Goal: Book appointment/travel/reservation

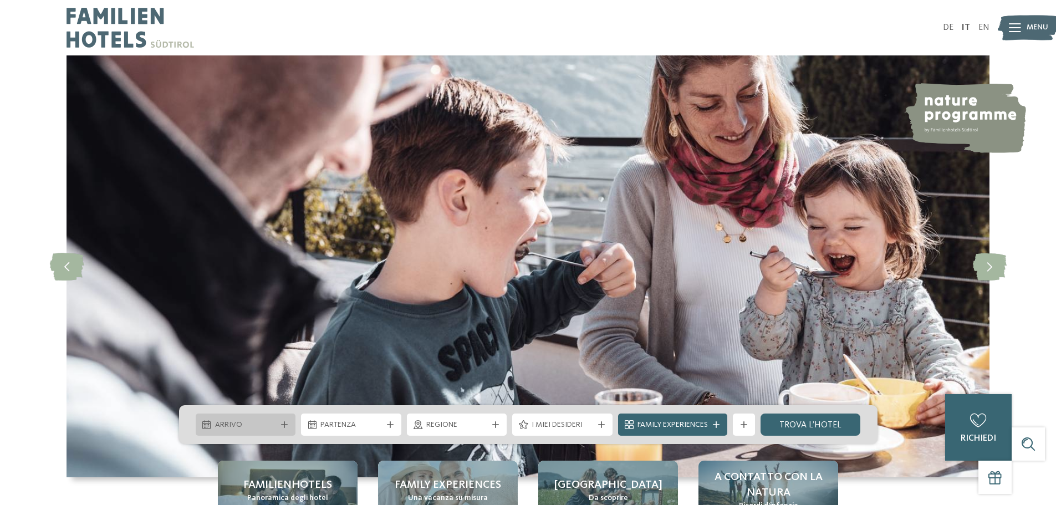
click at [284, 426] on icon at bounding box center [284, 424] width 7 height 7
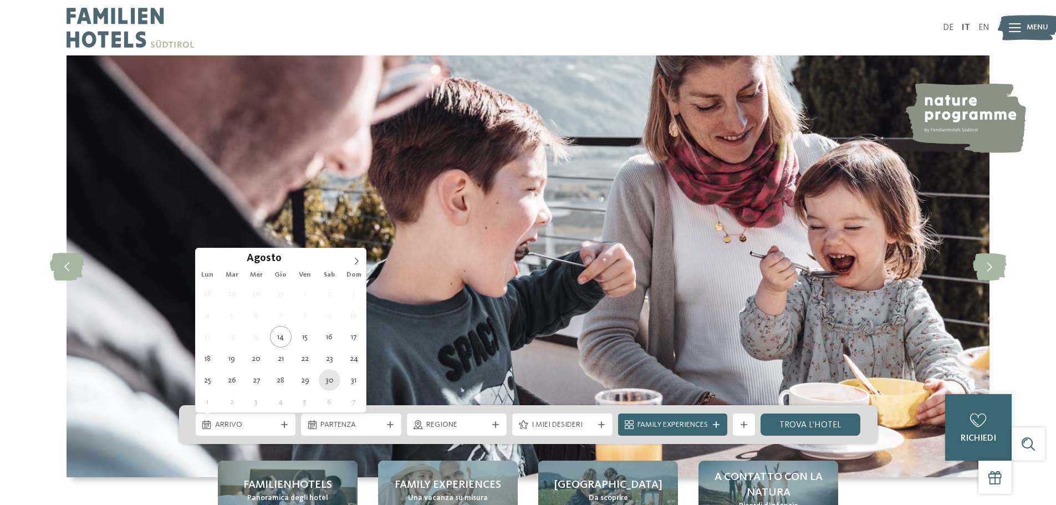
type div "[DATE]"
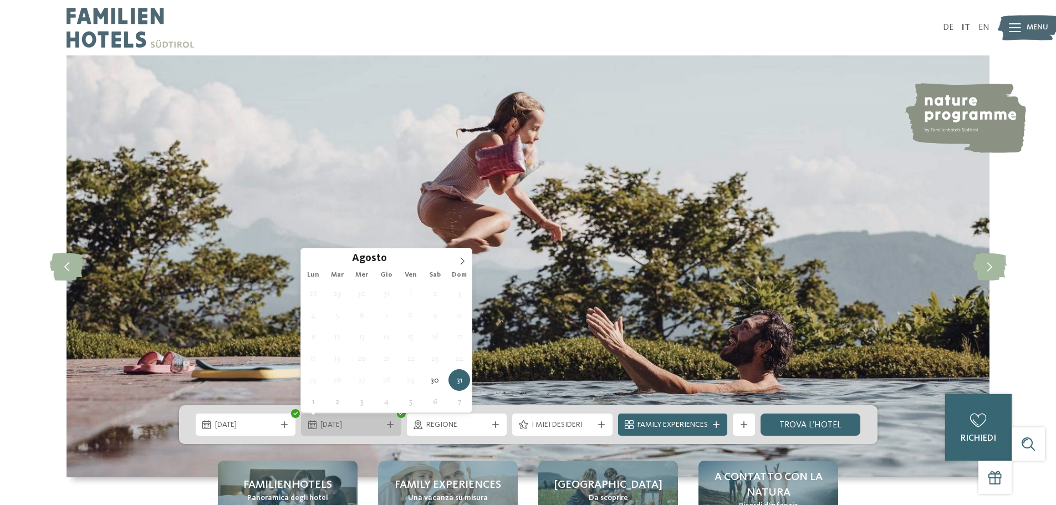
click at [387, 427] on icon at bounding box center [390, 424] width 7 height 7
click at [458, 256] on span at bounding box center [462, 257] width 19 height 19
type div "[DATE]"
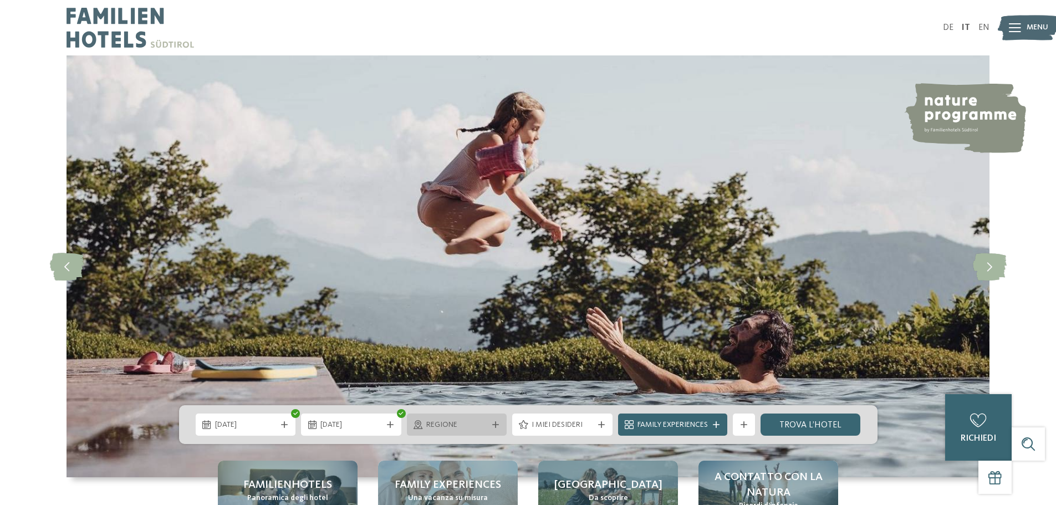
click at [500, 432] on div "Regione" at bounding box center [457, 424] width 100 height 22
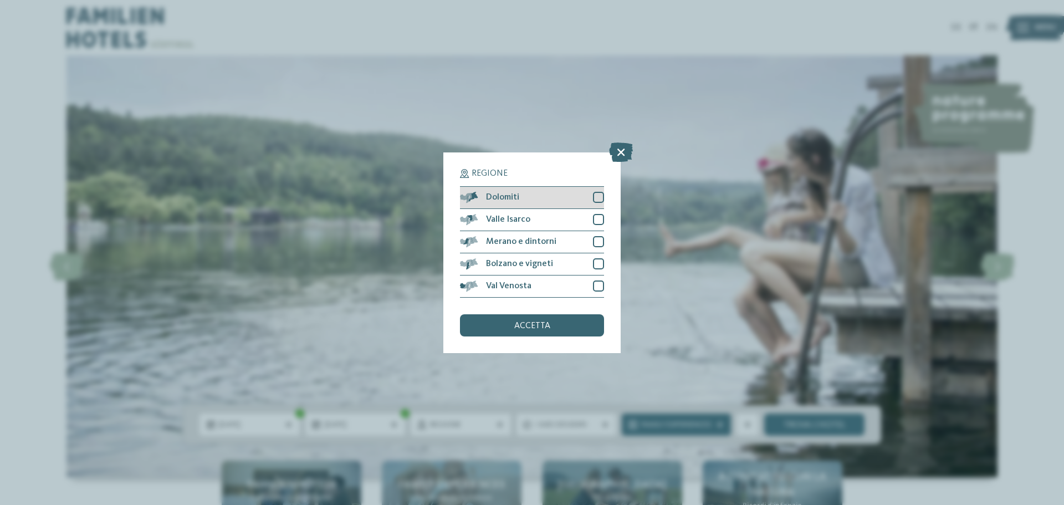
click at [597, 198] on div at bounding box center [598, 197] width 11 height 11
click at [591, 260] on div "Bolzano e vigneti" at bounding box center [532, 264] width 144 height 22
click at [602, 238] on div at bounding box center [598, 241] width 11 height 11
click at [596, 222] on div at bounding box center [598, 219] width 11 height 11
click at [552, 313] on div "Regione Dolomiti [GEOGRAPHIC_DATA]" at bounding box center [532, 252] width 144 height 167
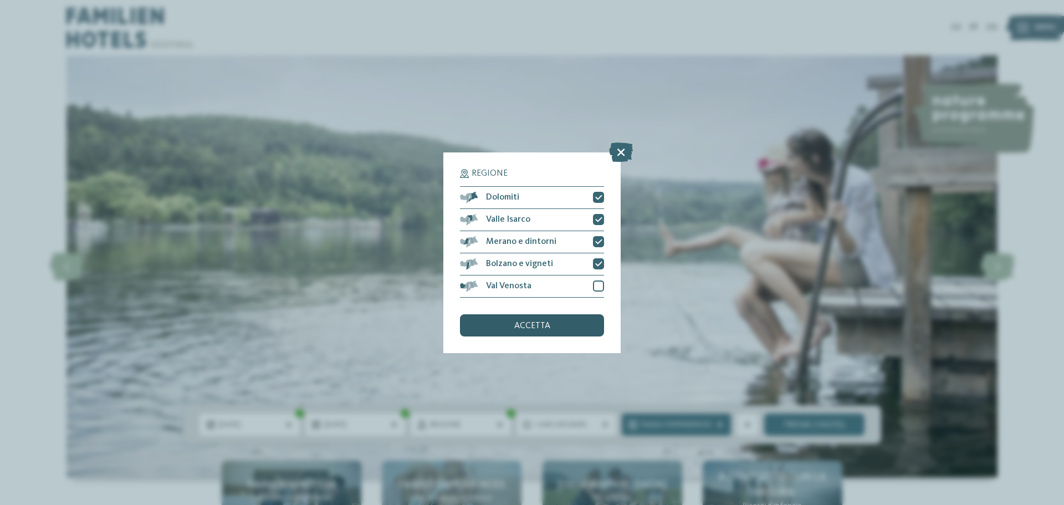
click at [533, 321] on span "accetta" at bounding box center [532, 325] width 36 height 9
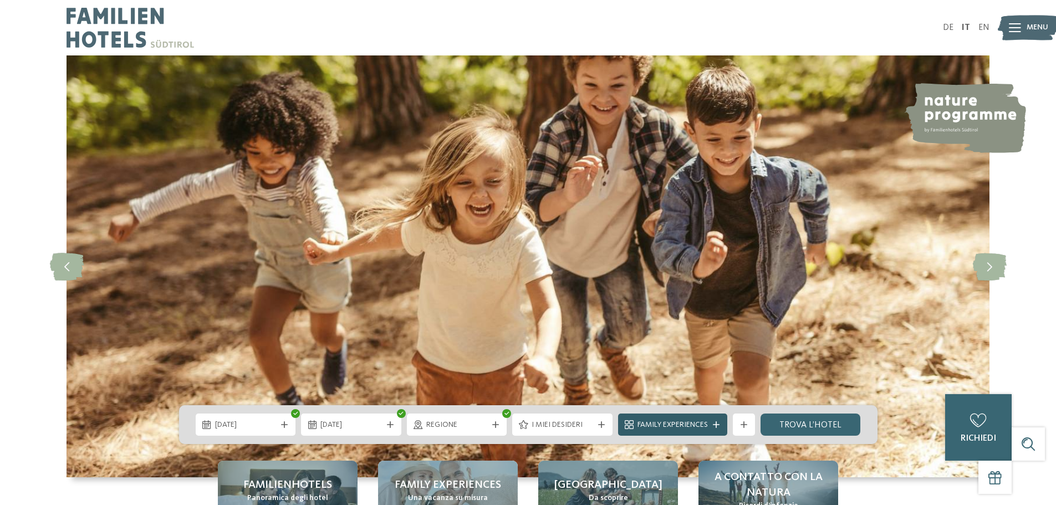
click at [719, 426] on icon at bounding box center [716, 424] width 7 height 7
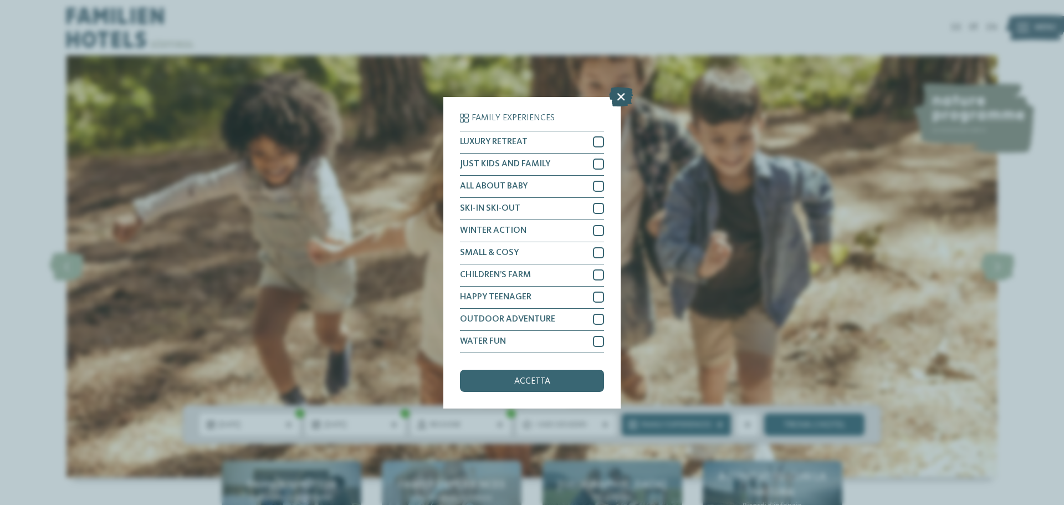
click at [621, 98] on icon at bounding box center [621, 95] width 24 height 19
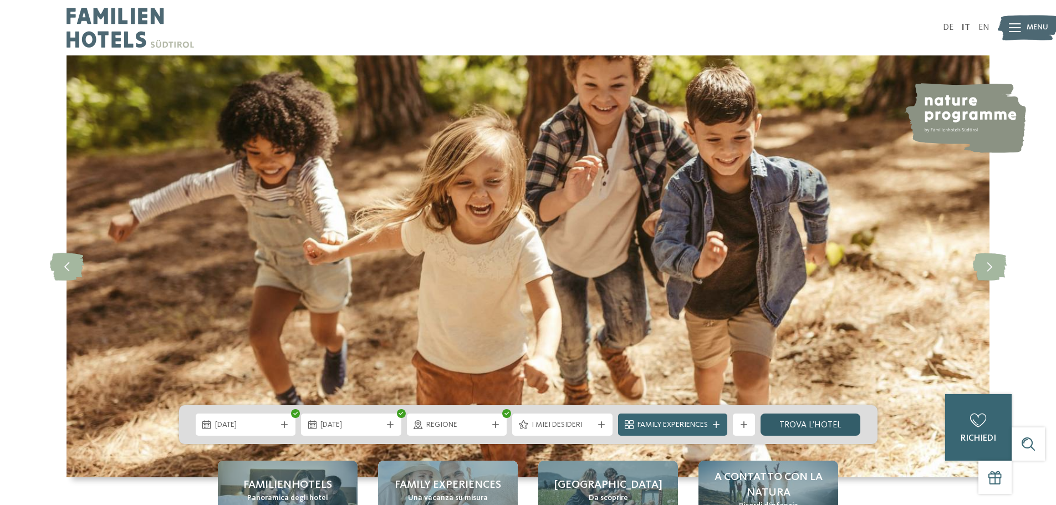
click at [789, 427] on link "trova l’hotel" at bounding box center [810, 424] width 100 height 22
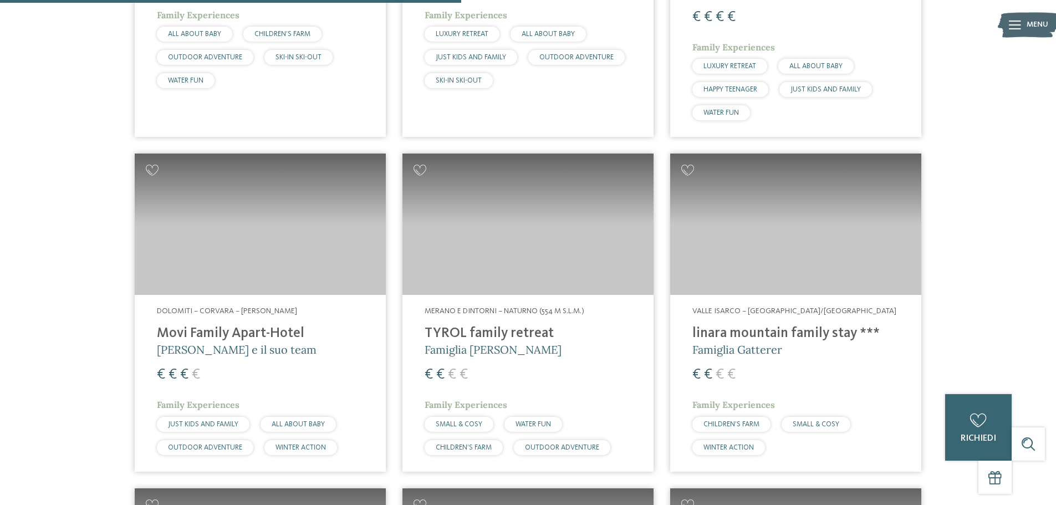
scroll to position [1361, 0]
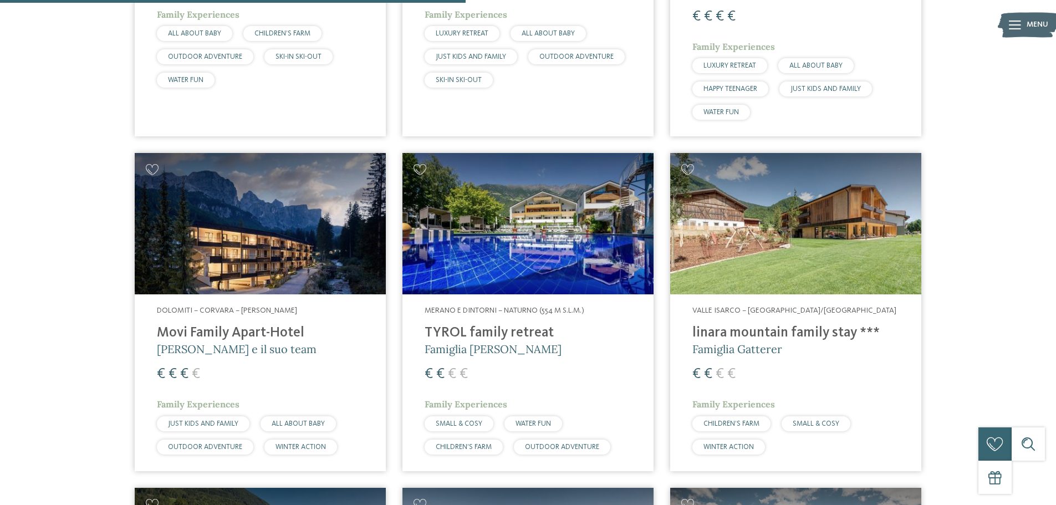
drag, startPoint x: 276, startPoint y: 326, endPoint x: 279, endPoint y: 320, distance: 6.2
click at [277, 326] on h4 "Movi Family Apart-Hotel" at bounding box center [260, 333] width 207 height 17
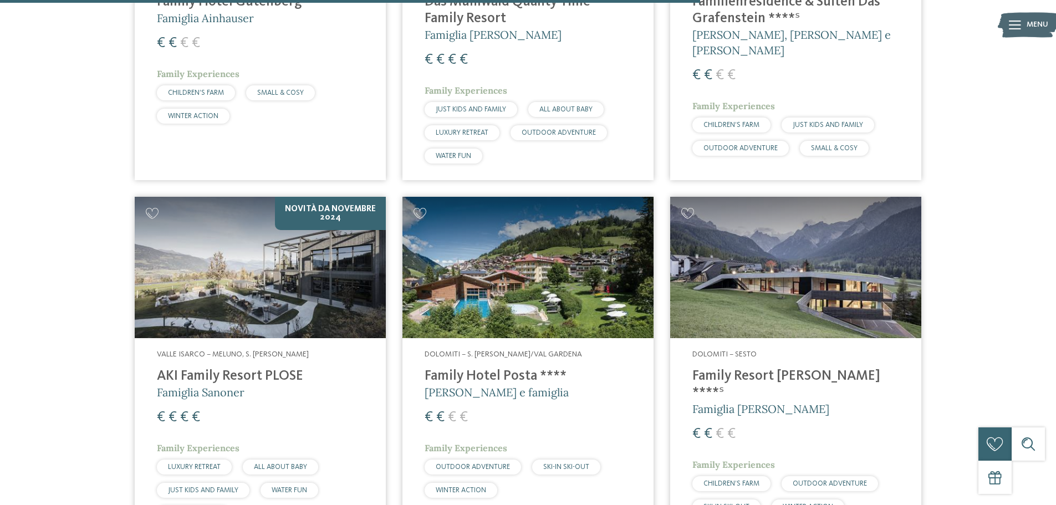
scroll to position [2082, 0]
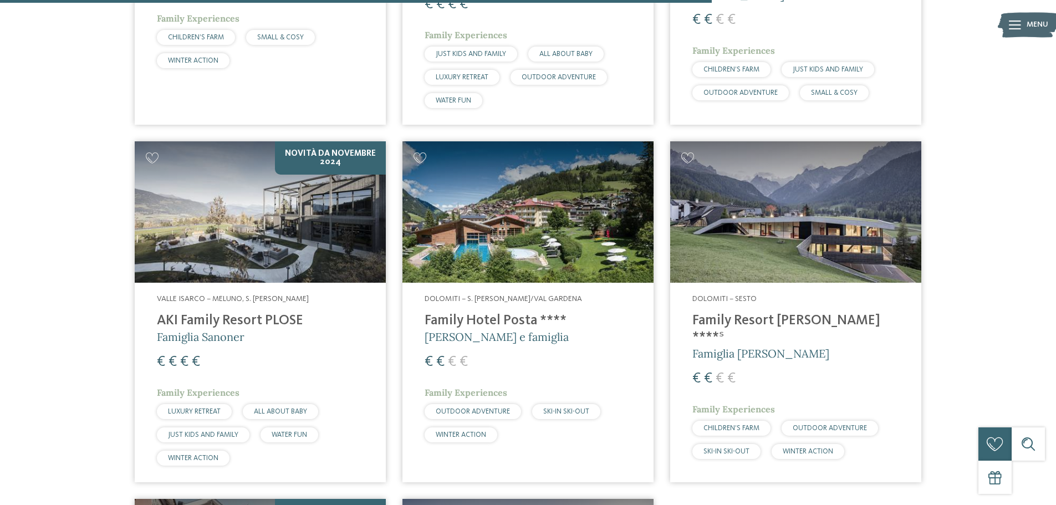
click at [763, 319] on h4 "Family Resort [PERSON_NAME] ****ˢ" at bounding box center [795, 329] width 207 height 33
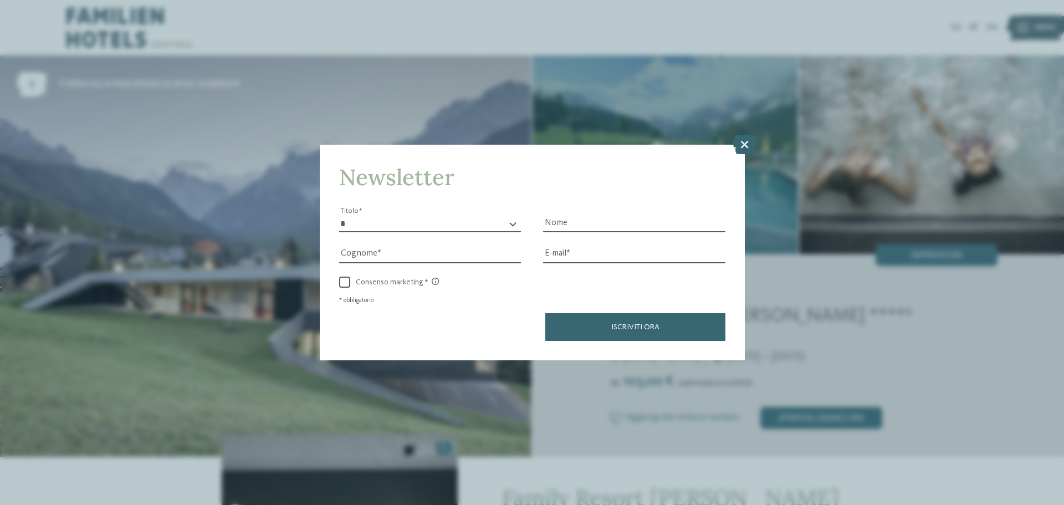
click at [738, 148] on icon at bounding box center [745, 144] width 24 height 19
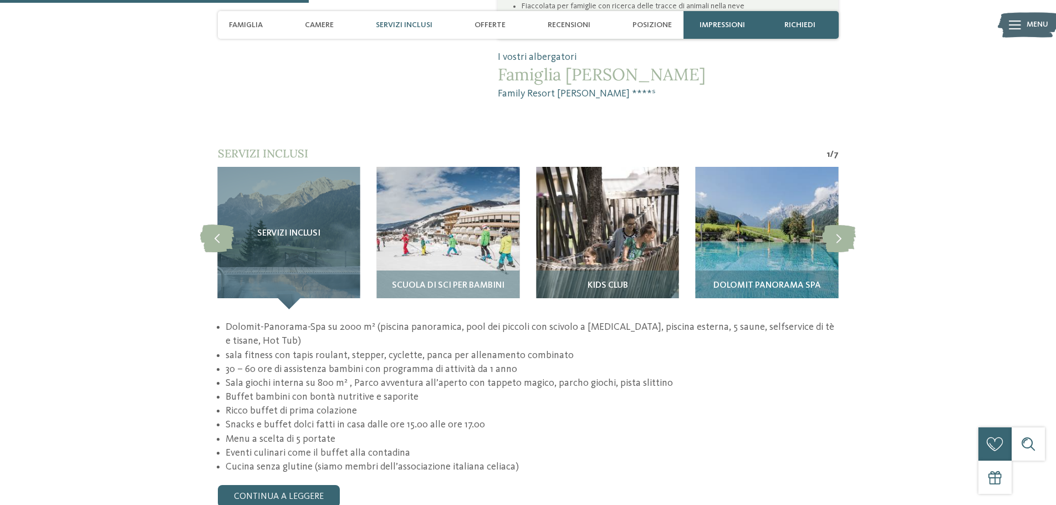
scroll to position [998, 0]
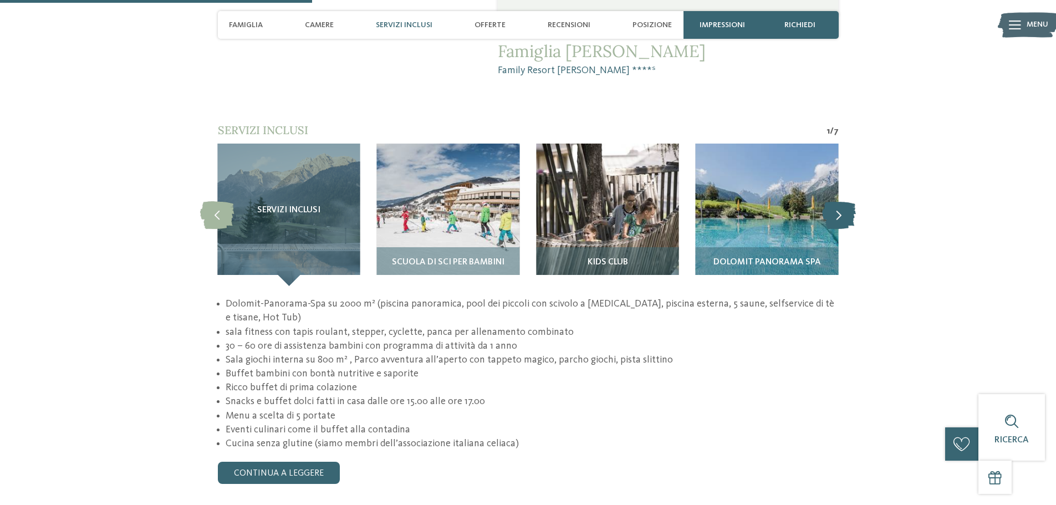
click at [845, 201] on icon at bounding box center [839, 215] width 34 height 28
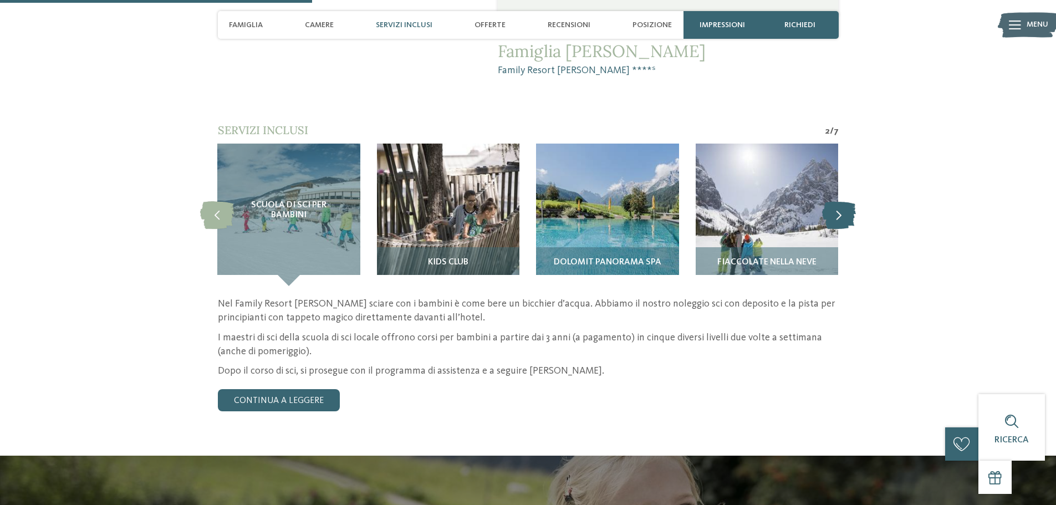
click at [845, 201] on icon at bounding box center [839, 215] width 34 height 28
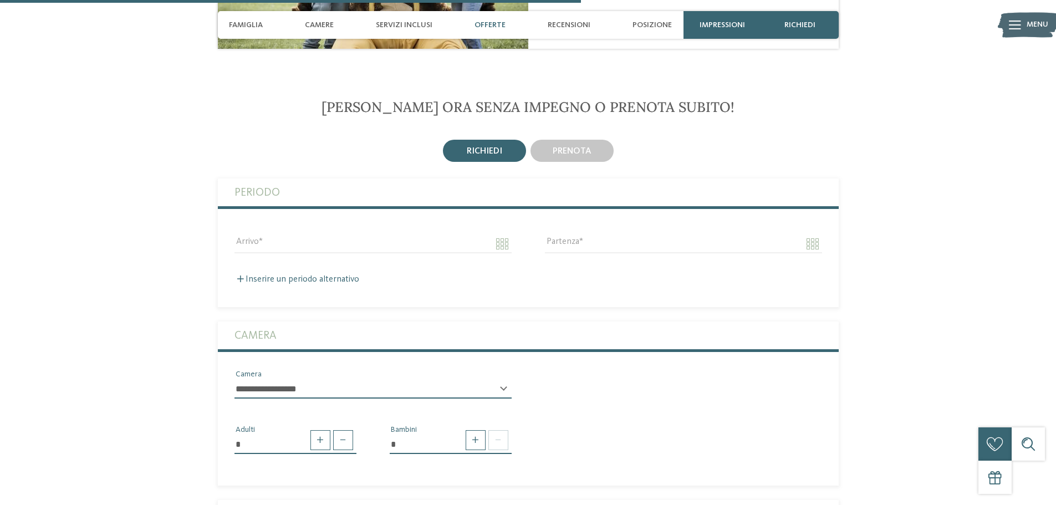
scroll to position [1940, 0]
